Goal: Obtain resource: Download file/media

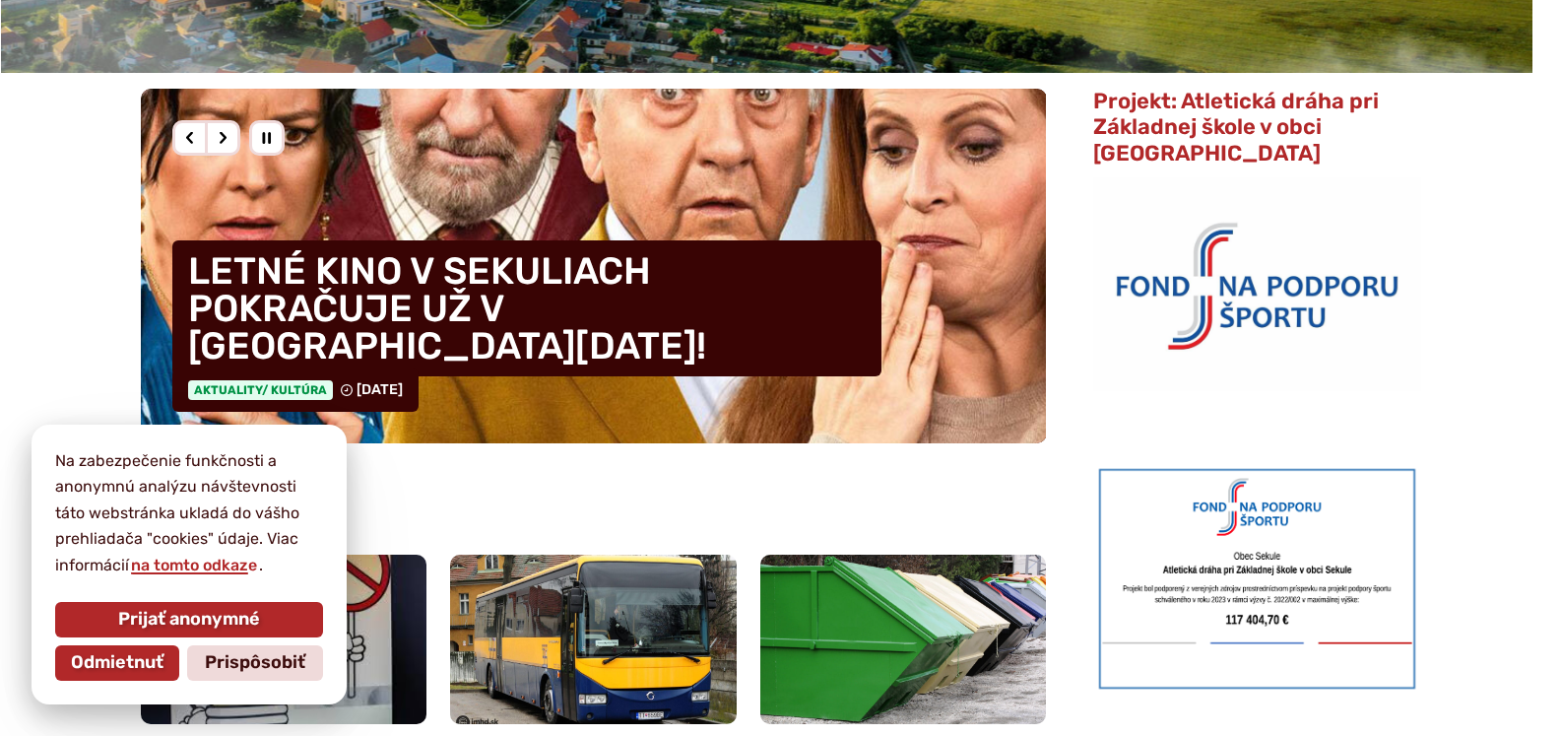
scroll to position [515, 0]
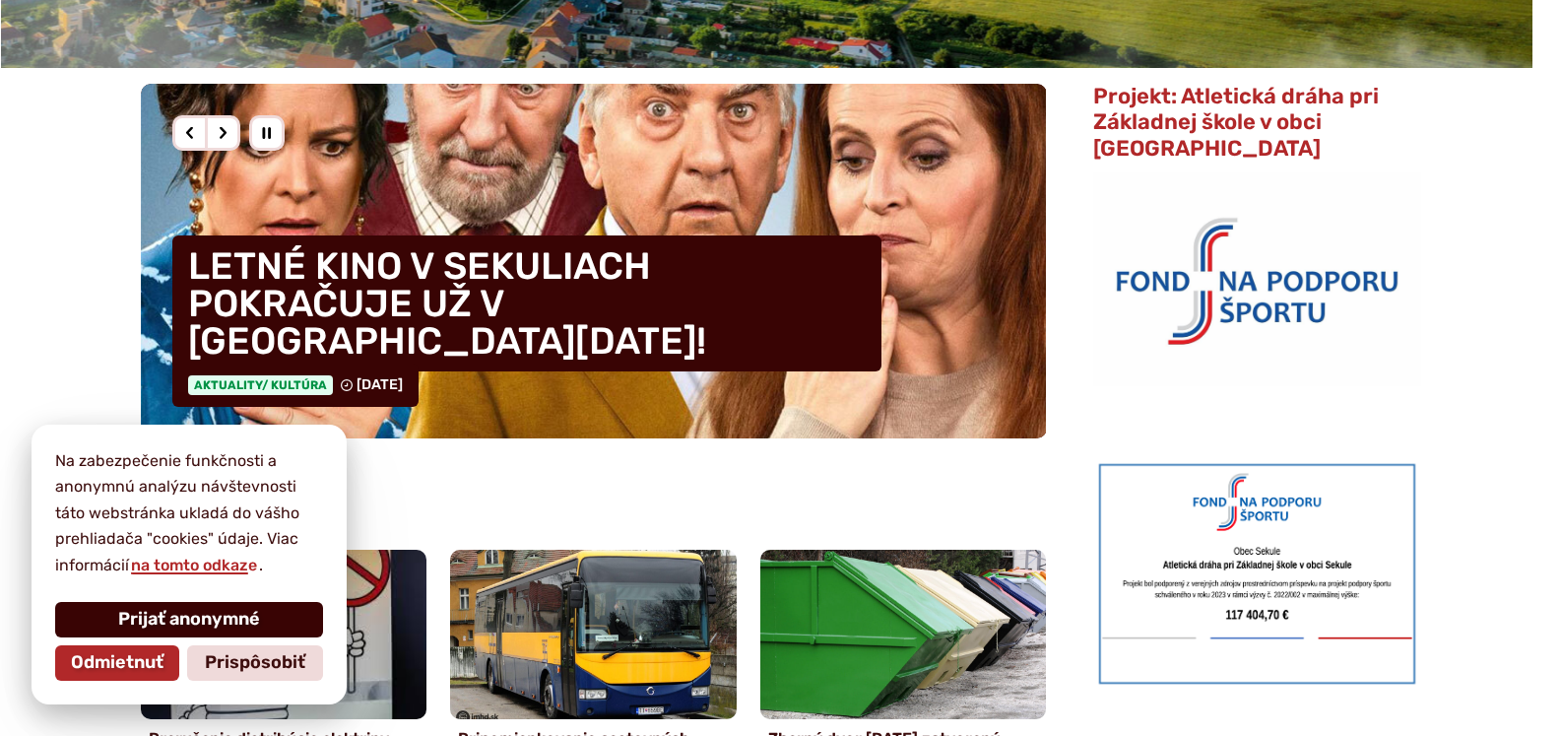
click at [148, 613] on span "Prijať anonymné" at bounding box center [189, 620] width 142 height 22
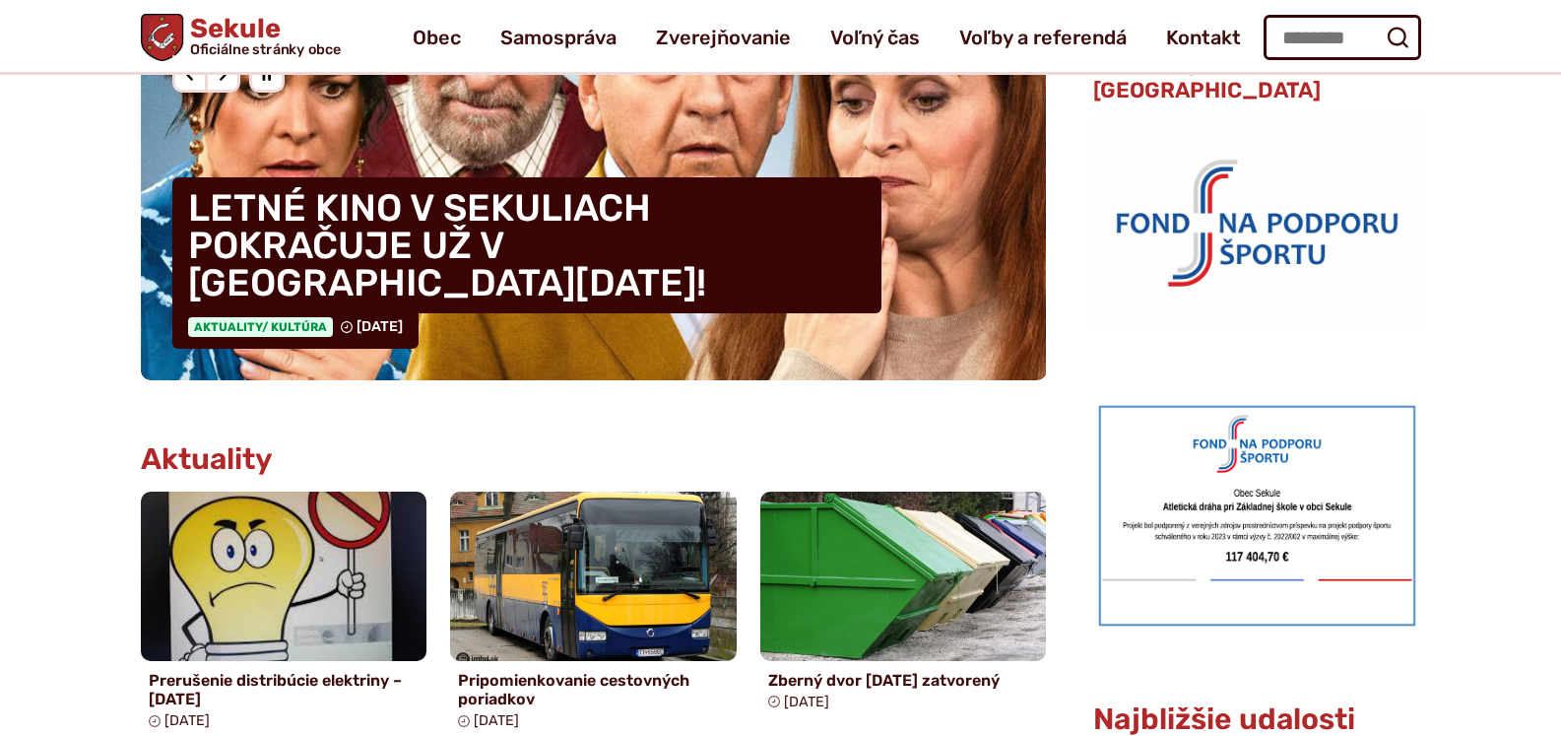
scroll to position [569, 0]
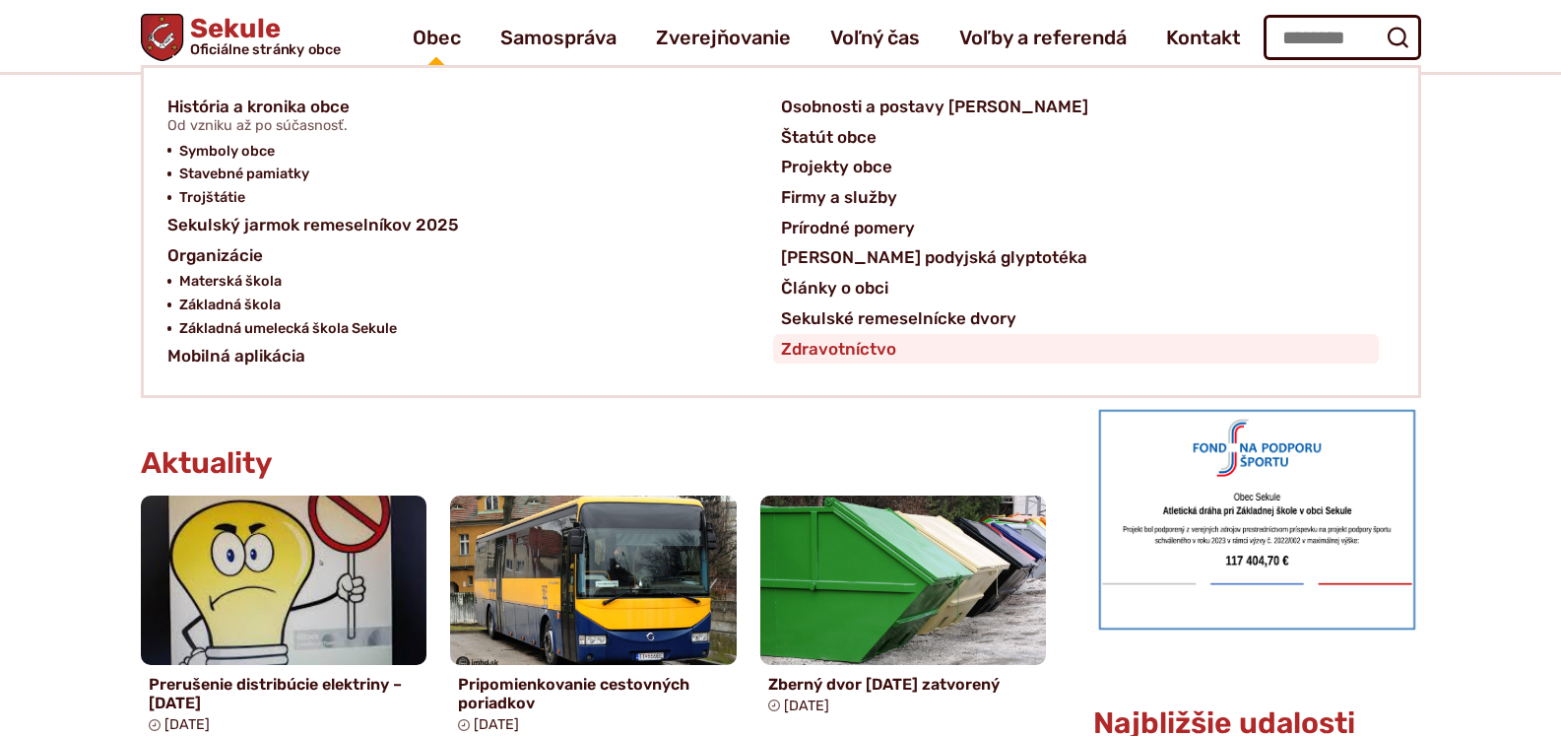
click at [867, 353] on span "Zdravotníctvo" at bounding box center [838, 349] width 115 height 31
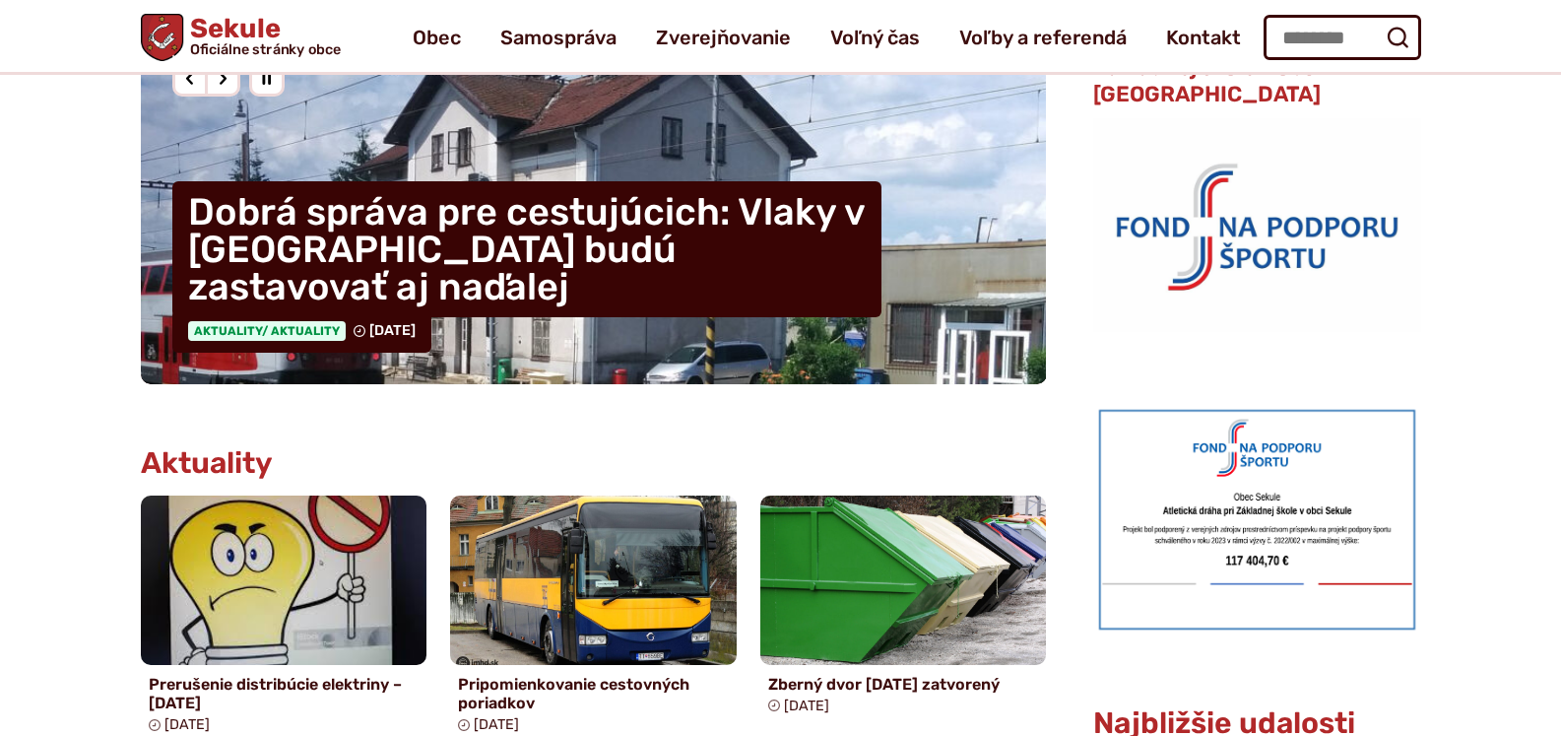
scroll to position [0, 0]
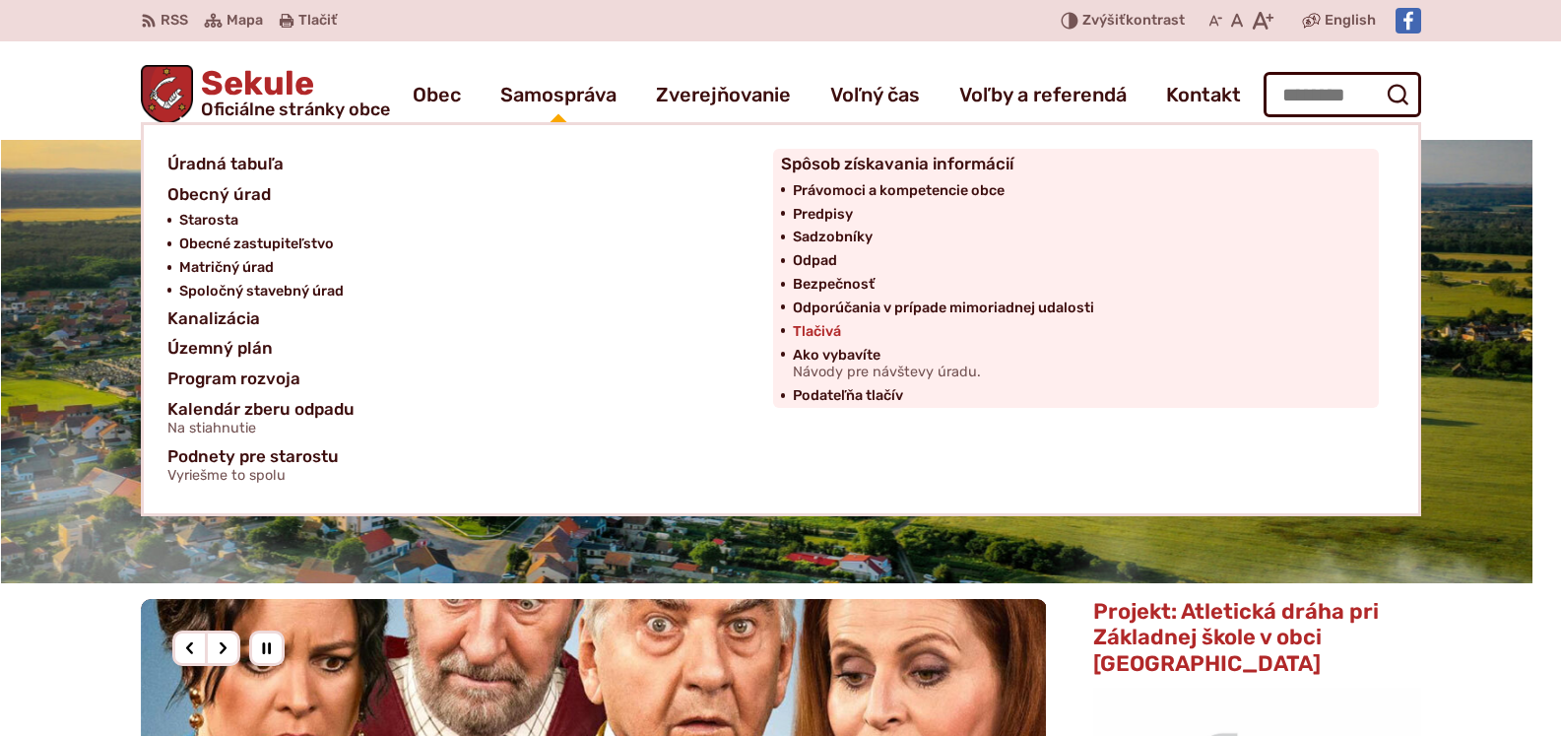
click at [818, 330] on span "Tlačivá" at bounding box center [817, 332] width 48 height 24
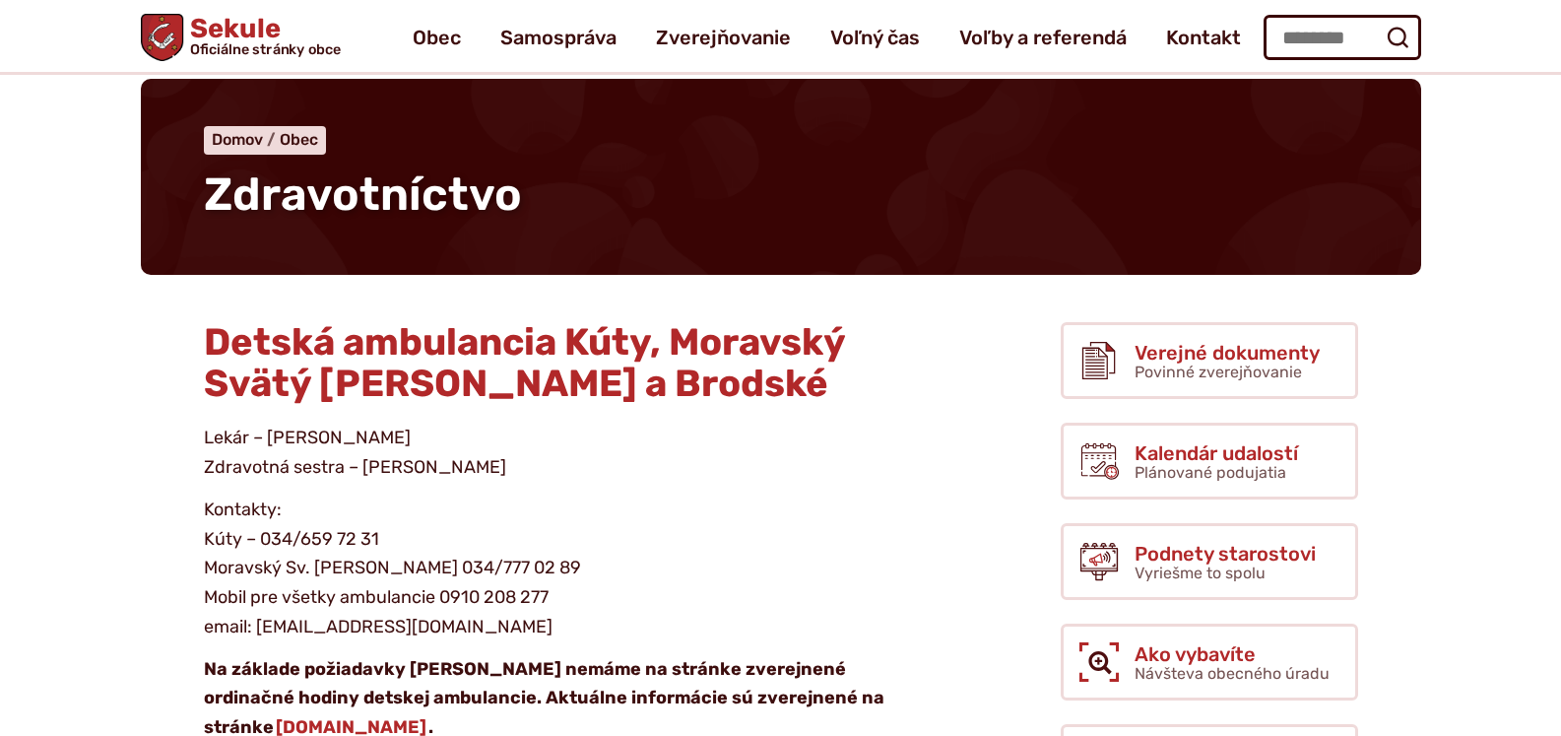
scroll to position [17, 0]
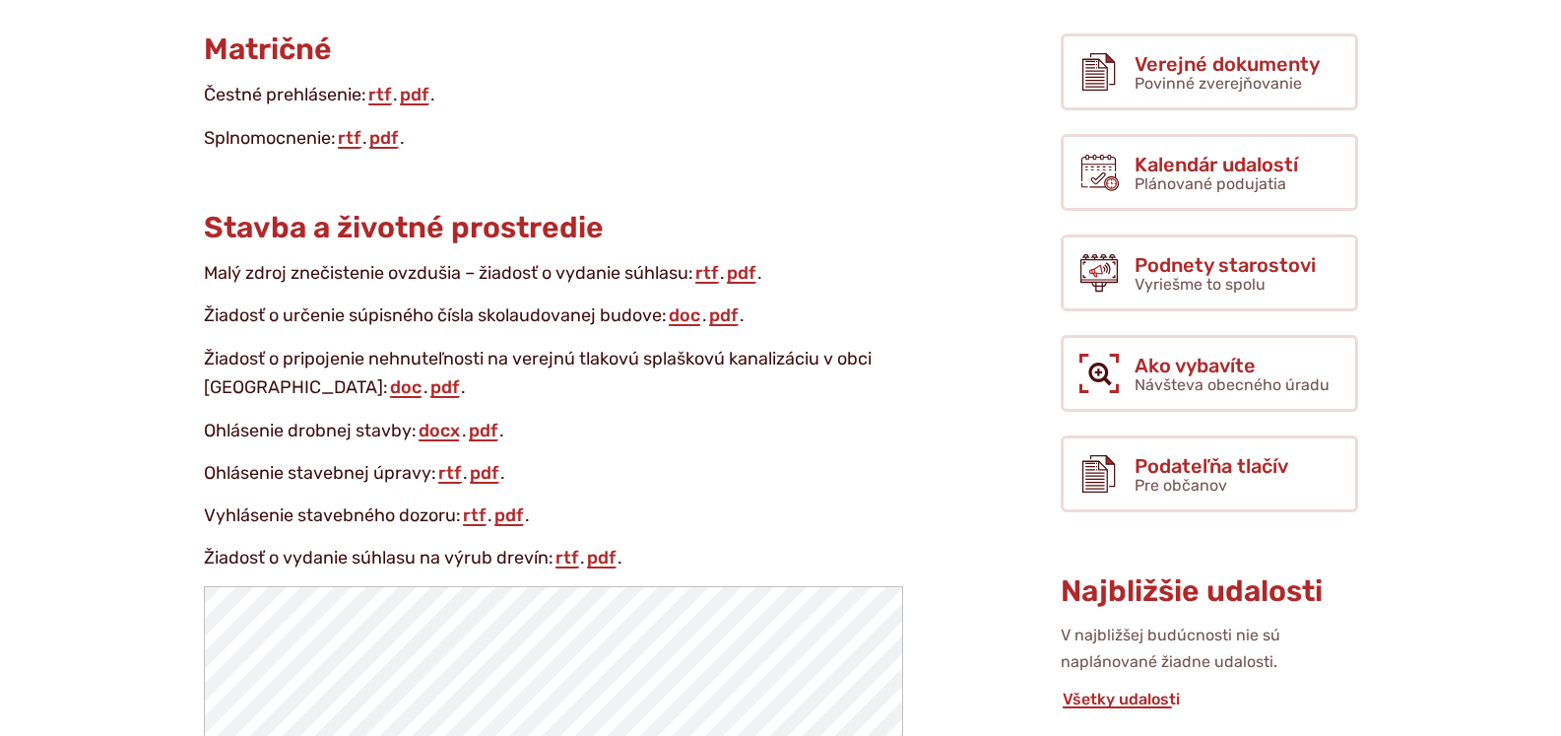
scroll to position [352, 0]
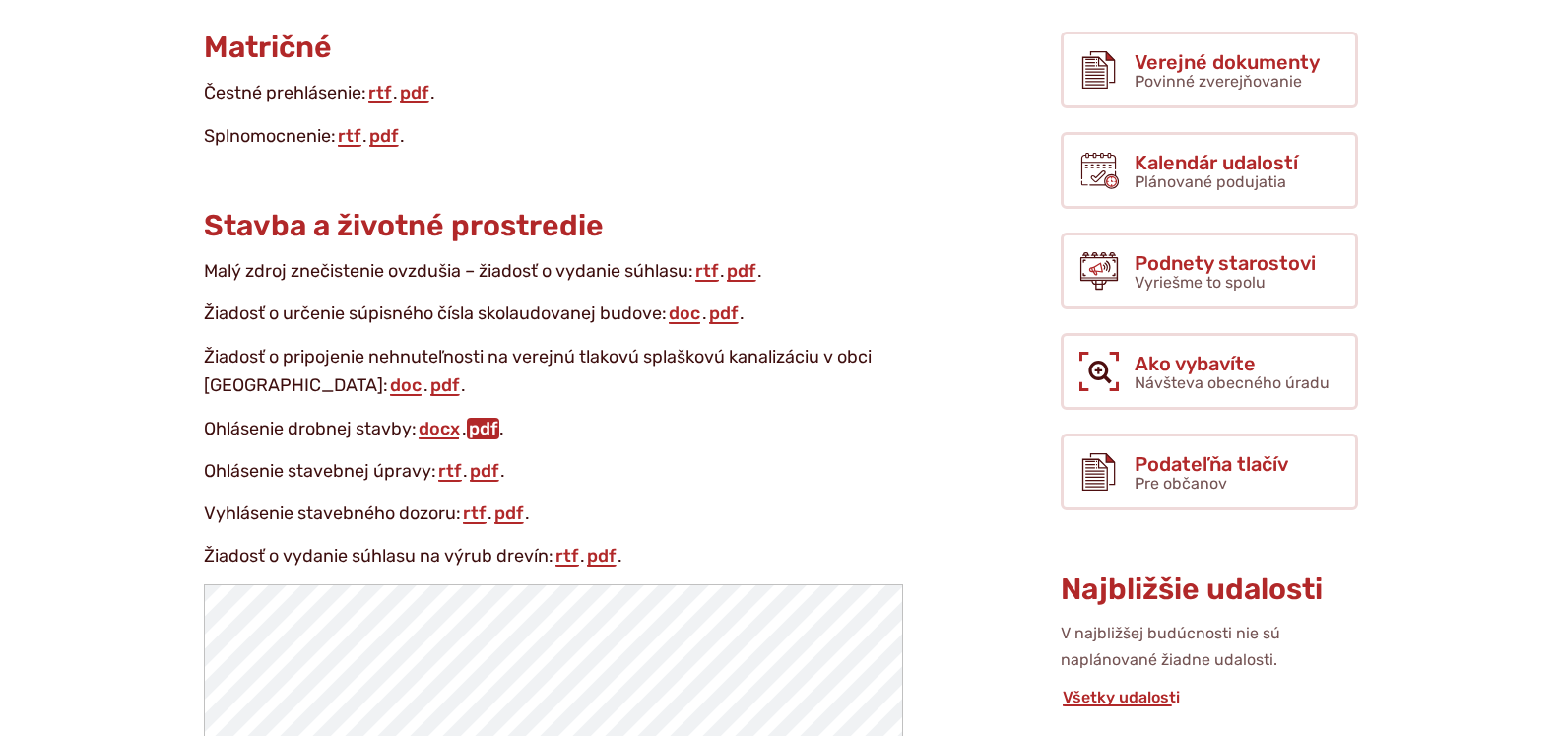
click at [488, 427] on link "pdf" at bounding box center [483, 429] width 32 height 22
